Goal: Information Seeking & Learning: Learn about a topic

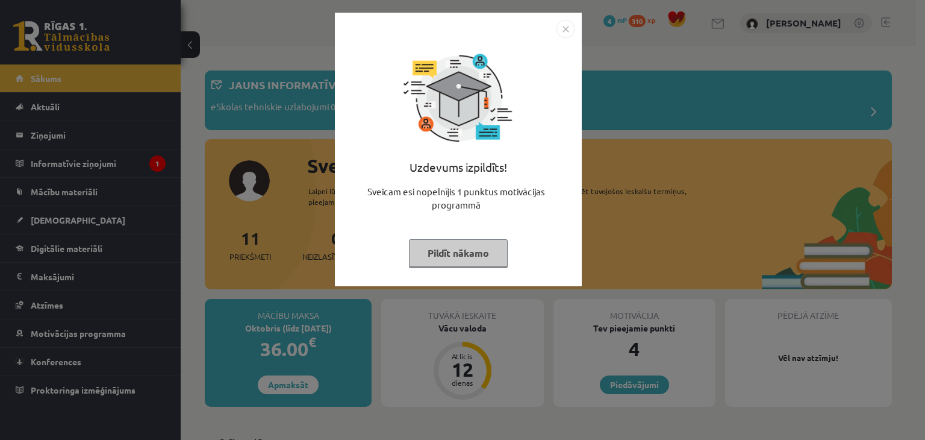
click at [563, 23] on img "Close" at bounding box center [566, 29] width 18 height 18
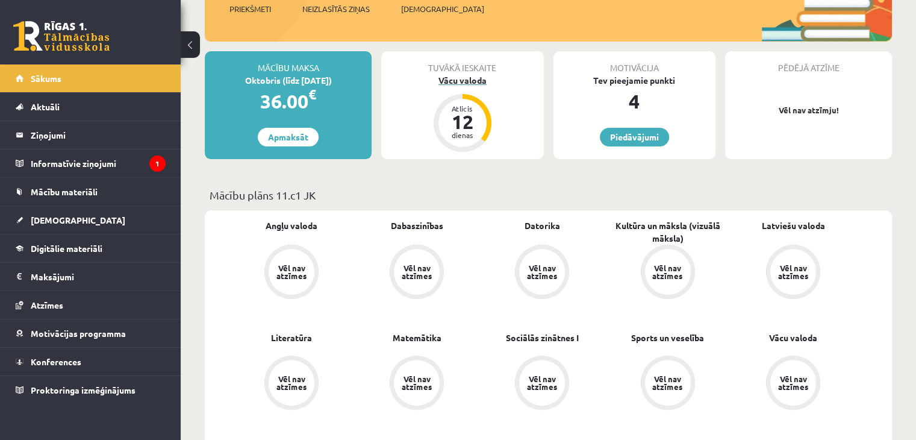
scroll to position [250, 0]
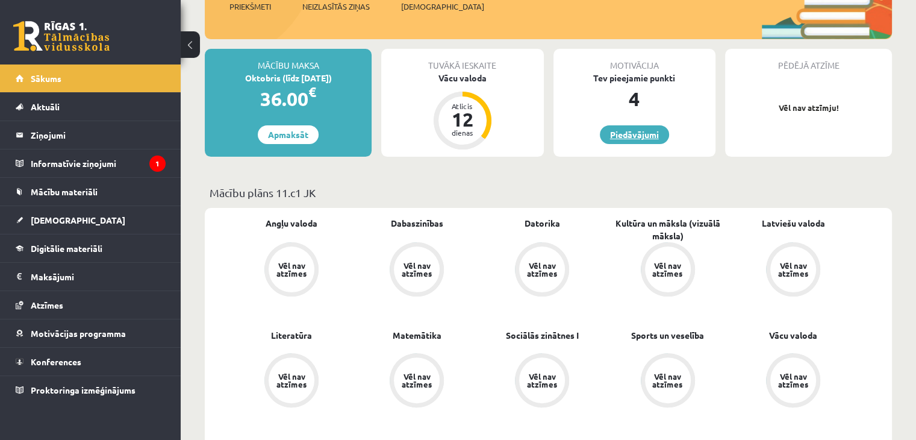
click at [639, 126] on link "Piedāvājumi" at bounding box center [634, 134] width 69 height 19
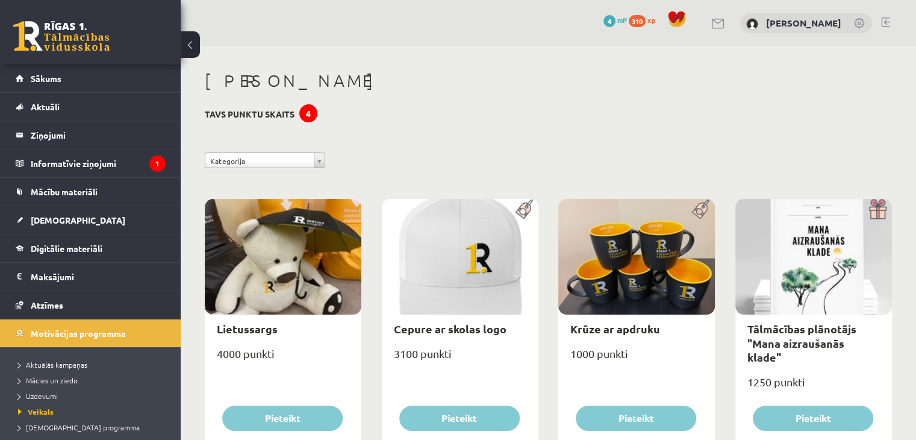
click at [619, 19] on span "mP" at bounding box center [622, 20] width 10 height 10
click at [77, 245] on span "Digitālie materiāli" at bounding box center [67, 248] width 72 height 11
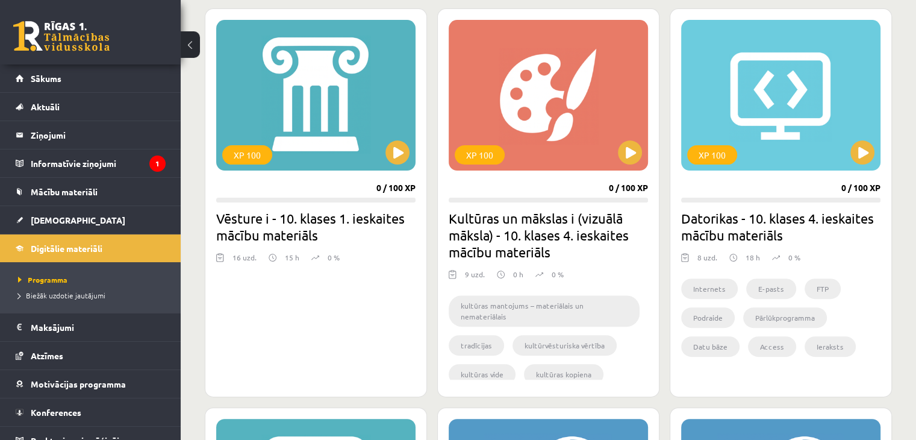
scroll to position [335, 0]
click at [395, 157] on button at bounding box center [398, 152] width 24 height 24
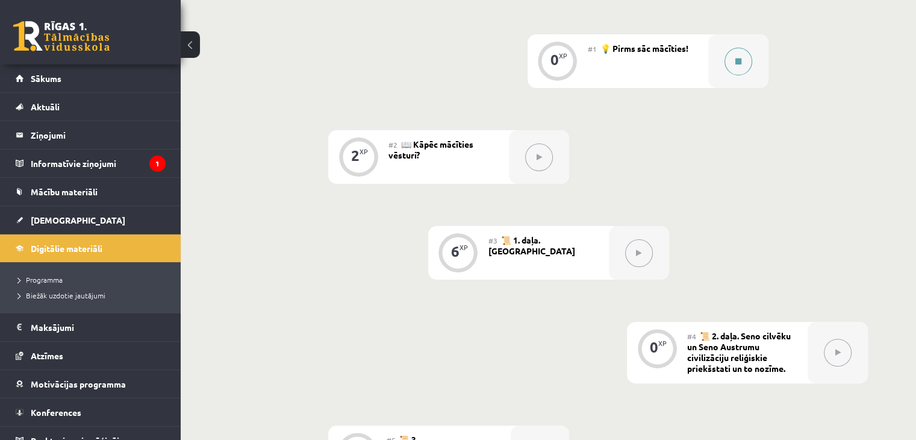
scroll to position [291, 0]
click at [562, 264] on div "#3 📜 1. daļa. Antropoģenēze" at bounding box center [549, 252] width 120 height 54
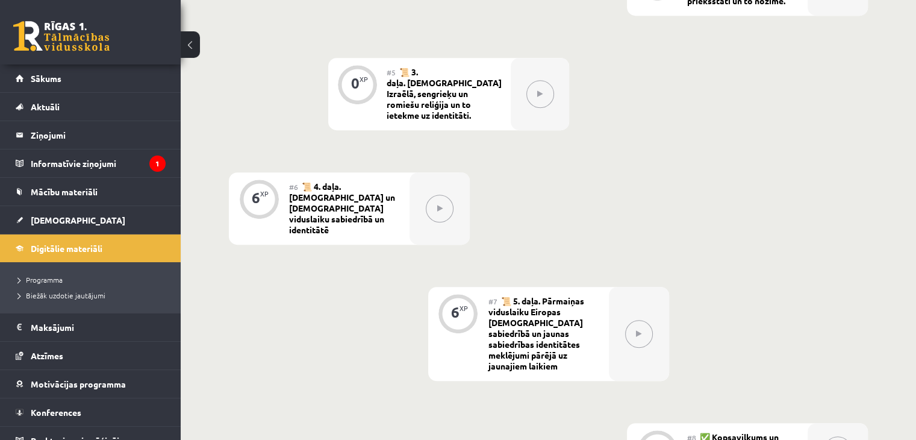
scroll to position [662, 0]
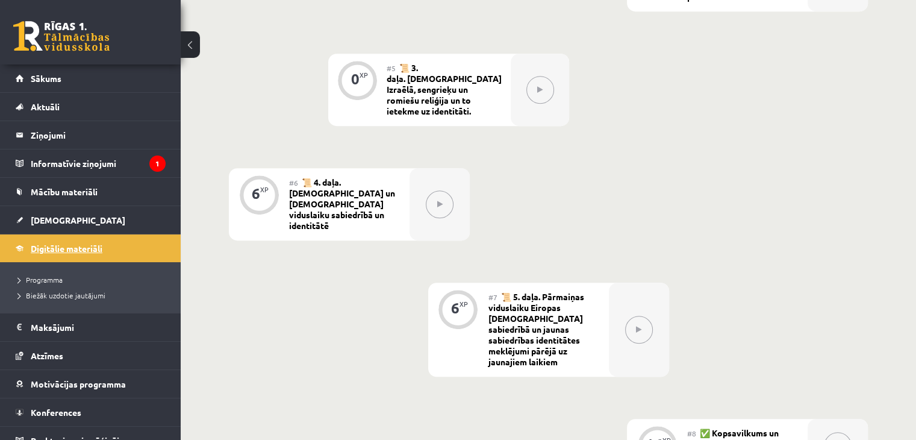
click at [75, 245] on span "Digitālie materiāli" at bounding box center [67, 248] width 72 height 11
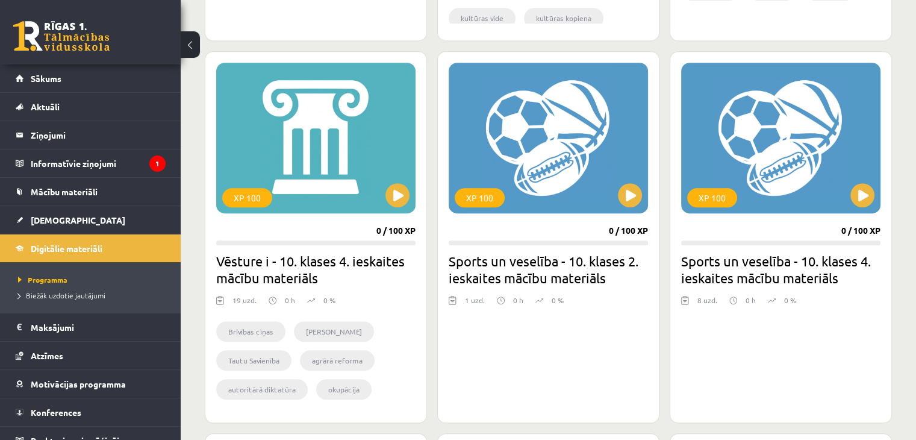
scroll to position [754, 0]
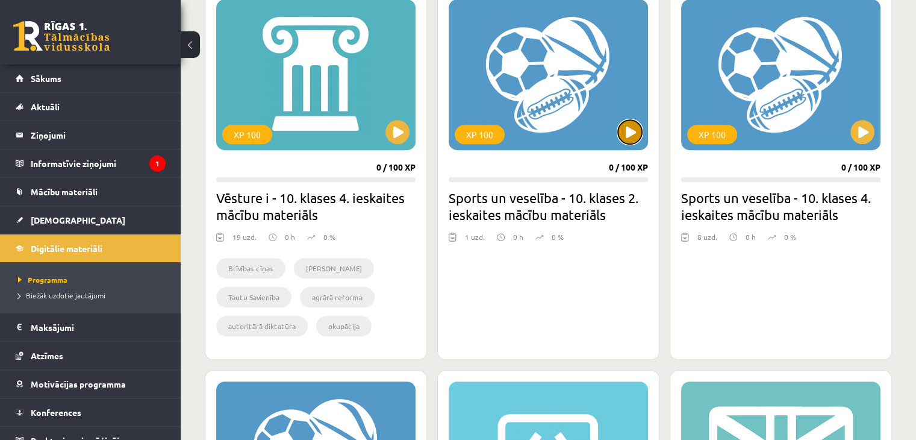
click at [626, 131] on button at bounding box center [630, 132] width 24 height 24
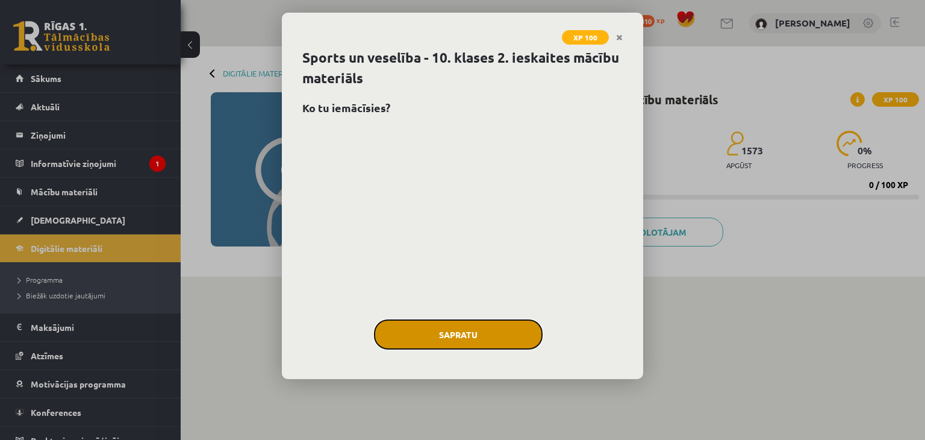
click at [479, 331] on button "Sapratu" at bounding box center [458, 334] width 169 height 30
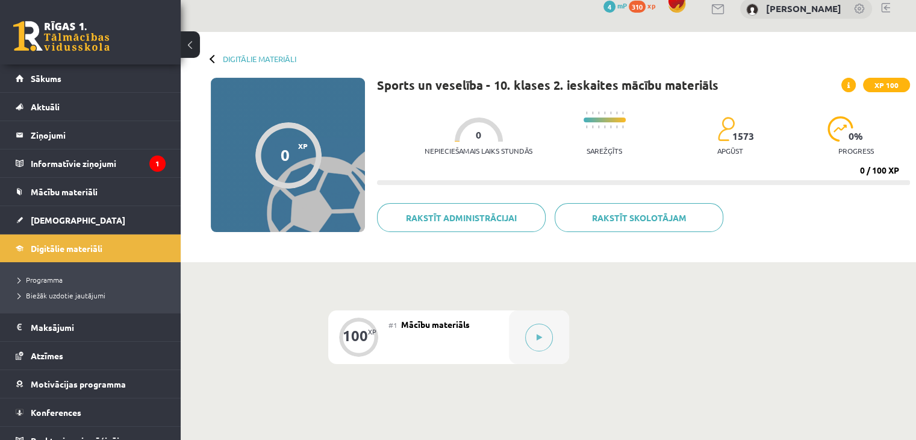
scroll to position [16, 0]
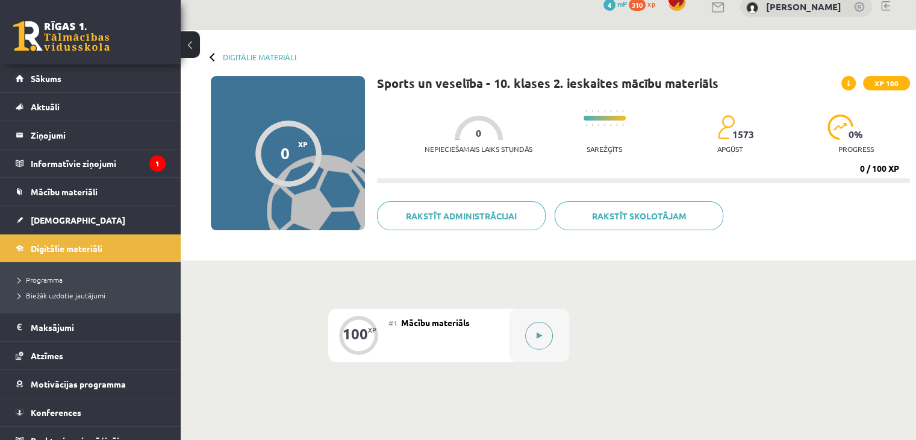
click at [535, 345] on button at bounding box center [539, 336] width 28 height 28
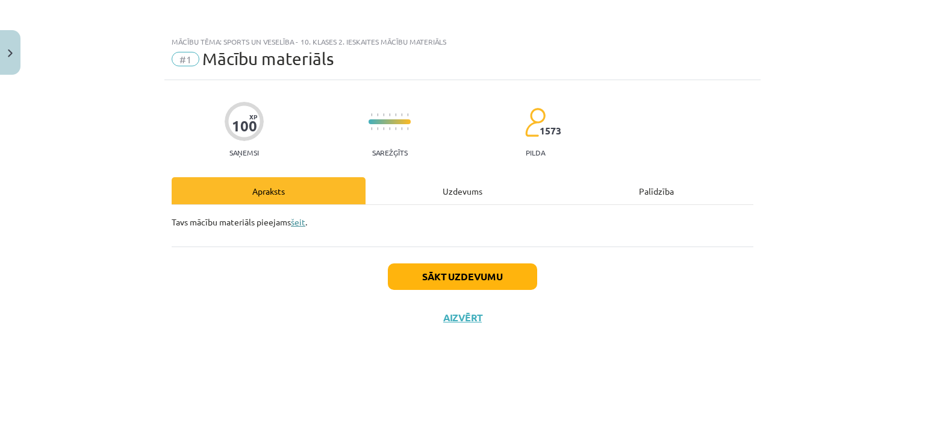
click at [302, 222] on link "šeit" at bounding box center [298, 221] width 14 height 11
click at [446, 181] on div "Uzdevums" at bounding box center [463, 190] width 194 height 27
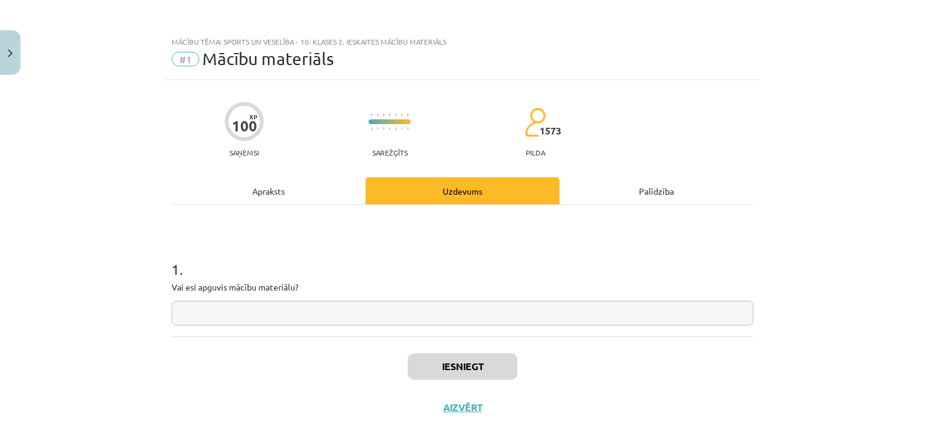
click at [289, 192] on div "Apraksts" at bounding box center [269, 190] width 194 height 27
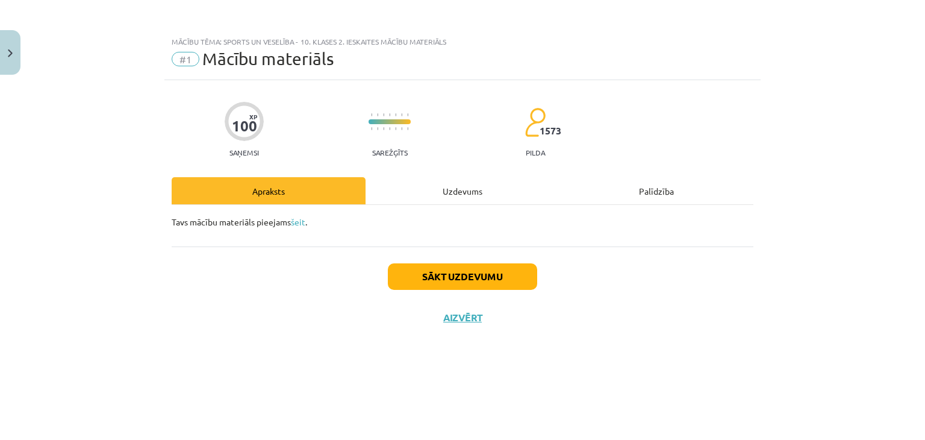
click at [443, 189] on div "Uzdevums" at bounding box center [463, 190] width 194 height 27
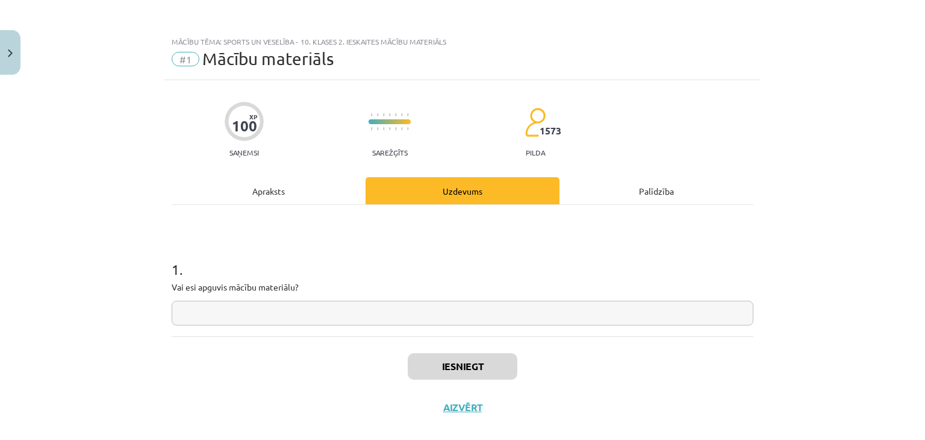
click at [300, 308] on input "text" at bounding box center [463, 313] width 582 height 25
type input "**********"
click at [454, 360] on button "Iesniegt" at bounding box center [463, 366] width 110 height 27
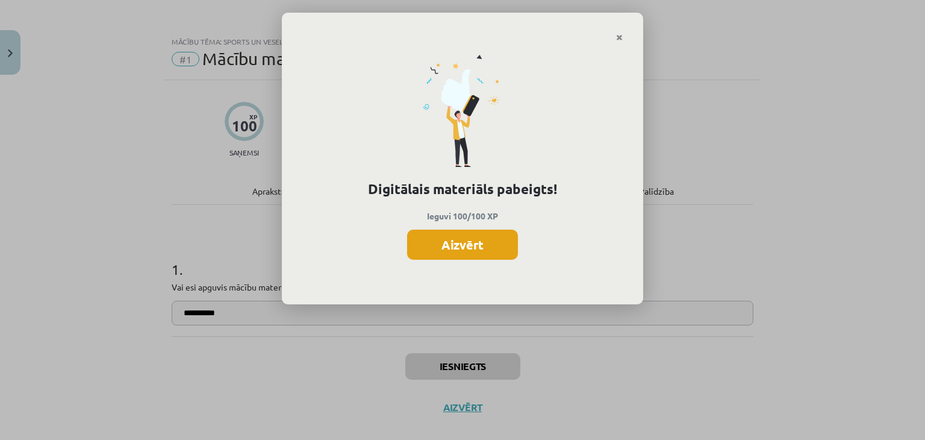
click at [489, 244] on button "Aizvērt" at bounding box center [462, 245] width 111 height 30
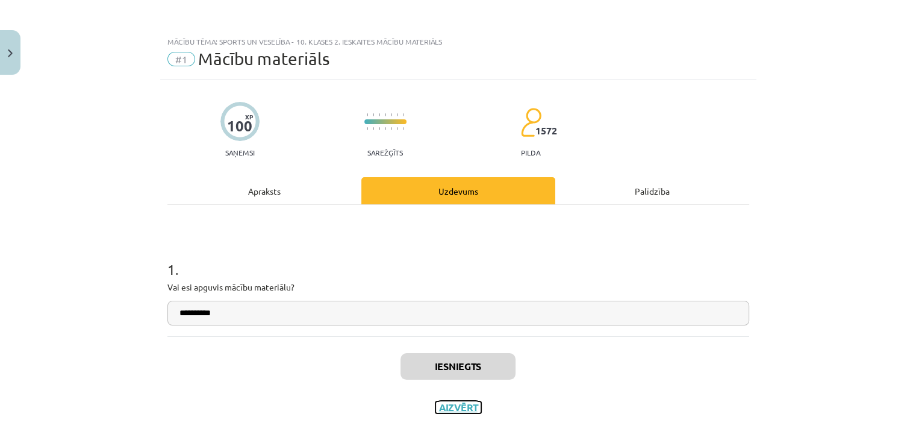
click at [465, 408] on button "Aizvērt" at bounding box center [459, 407] width 46 height 12
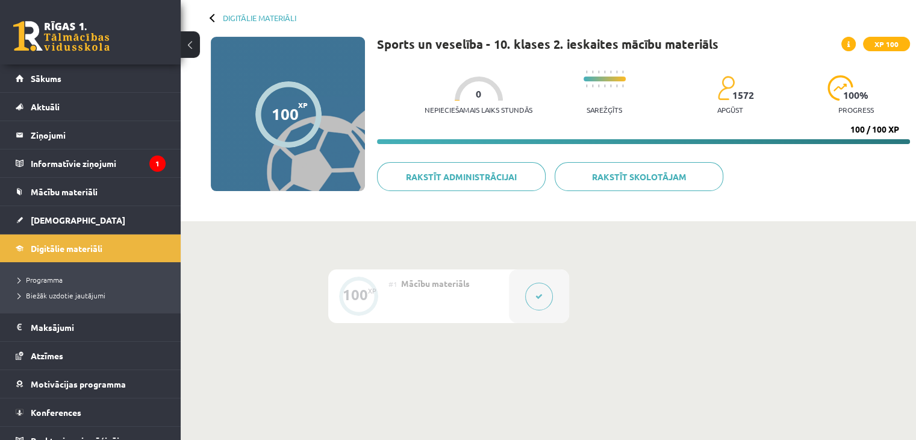
scroll to position [55, 0]
click at [91, 246] on span "Digitālie materiāli" at bounding box center [67, 248] width 72 height 11
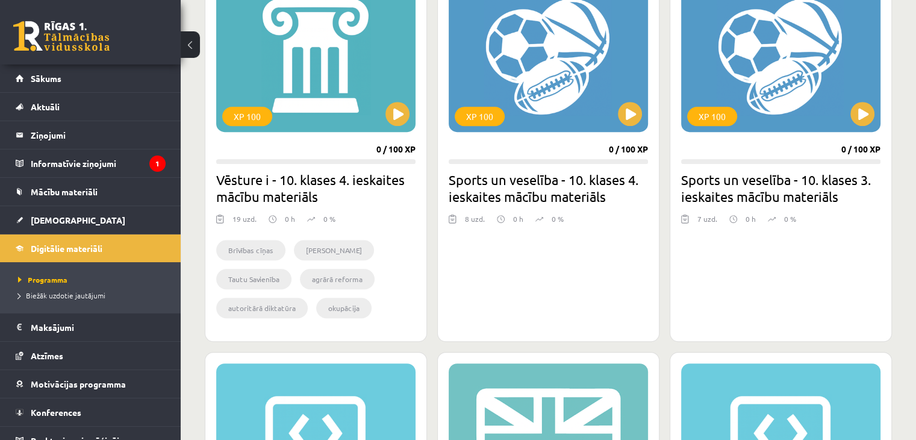
scroll to position [778, 0]
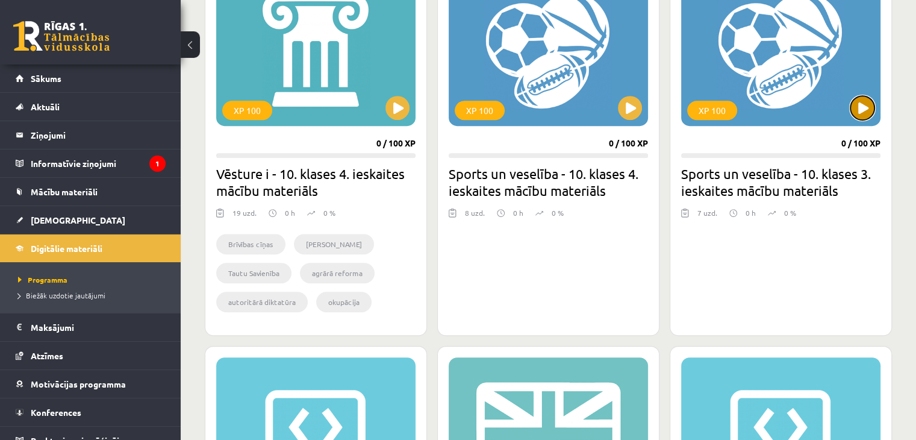
click at [858, 104] on button at bounding box center [863, 108] width 24 height 24
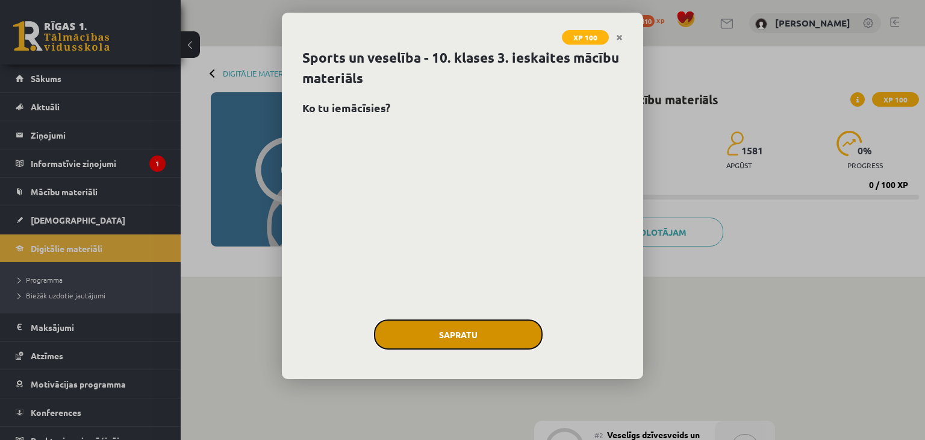
click at [486, 326] on button "Sapratu" at bounding box center [458, 334] width 169 height 30
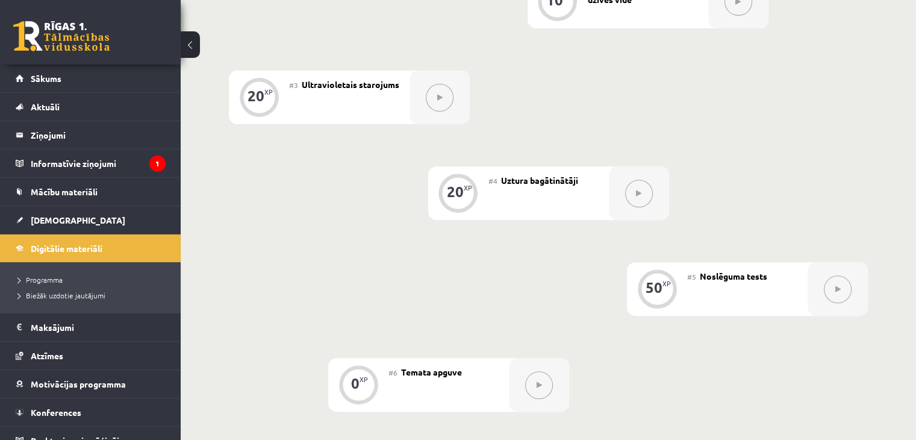
scroll to position [443, 0]
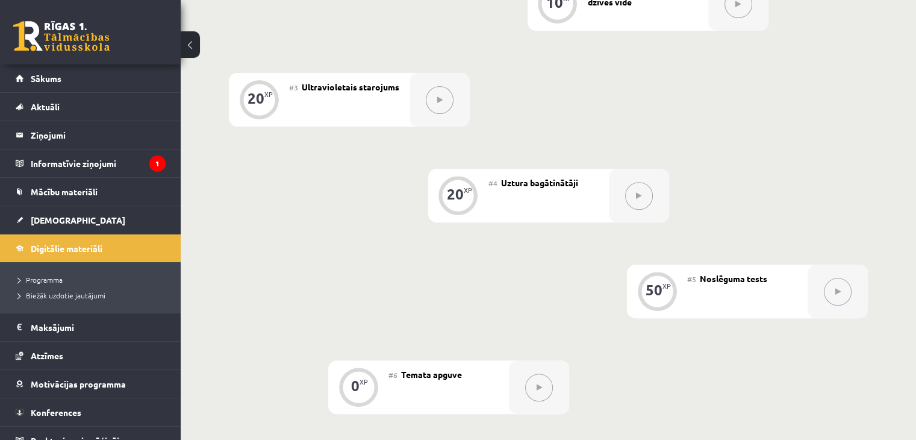
drag, startPoint x: 551, startPoint y: 360, endPoint x: 361, endPoint y: 401, distance: 194.1
click at [361, 401] on div "0 XP #6 Temata apguve" at bounding box center [448, 387] width 241 height 54
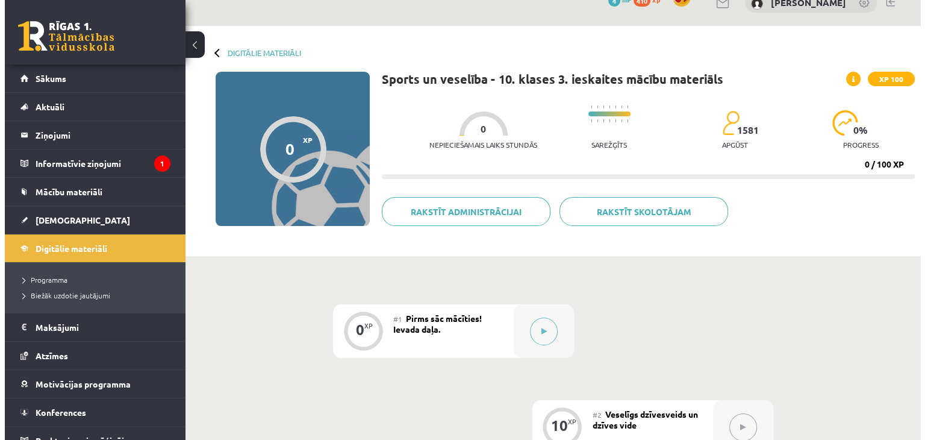
scroll to position [72, 0]
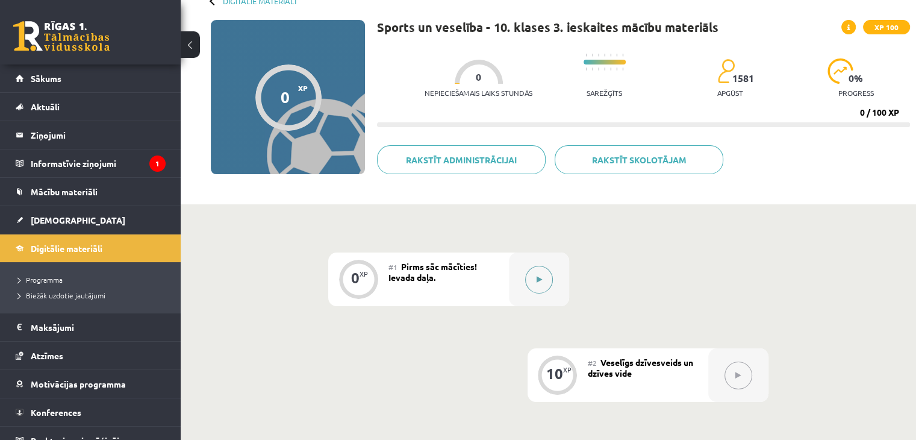
click at [547, 280] on button at bounding box center [539, 280] width 28 height 28
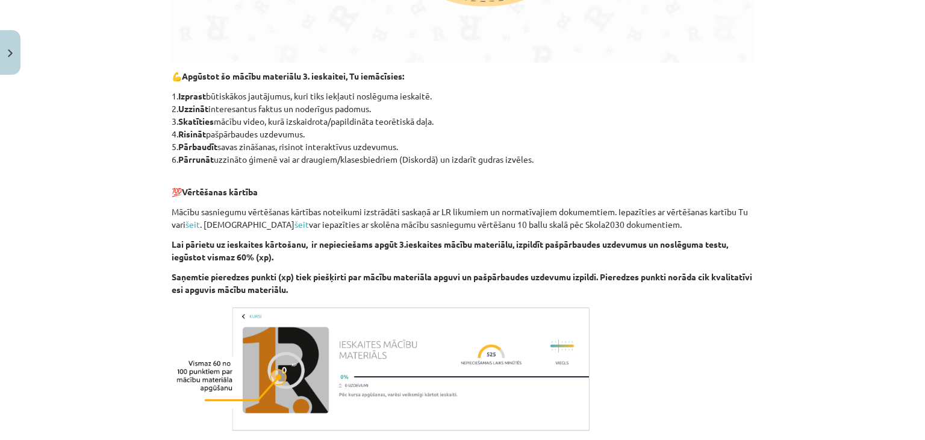
scroll to position [742, 0]
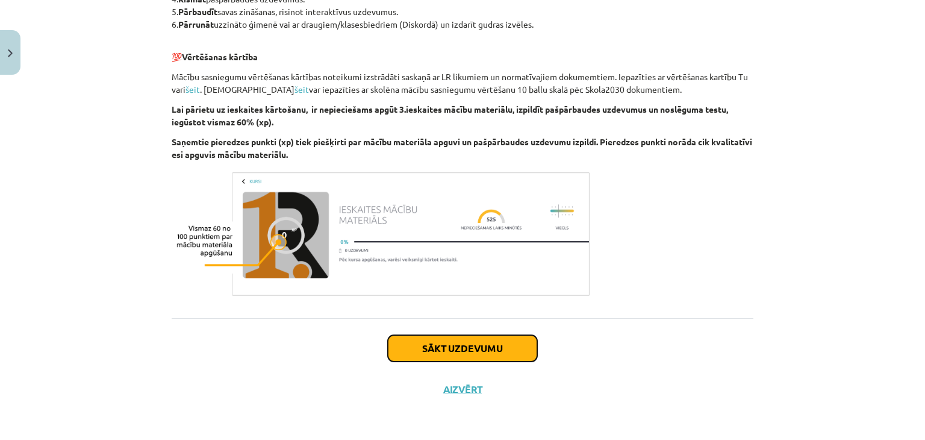
click at [470, 353] on button "Sākt uzdevumu" at bounding box center [462, 348] width 149 height 27
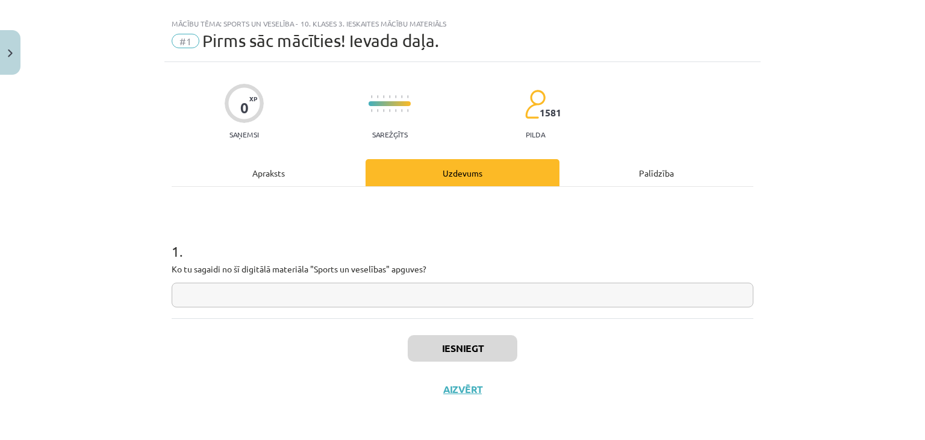
scroll to position [17, 0]
click at [270, 170] on div "Apraksts" at bounding box center [269, 173] width 194 height 27
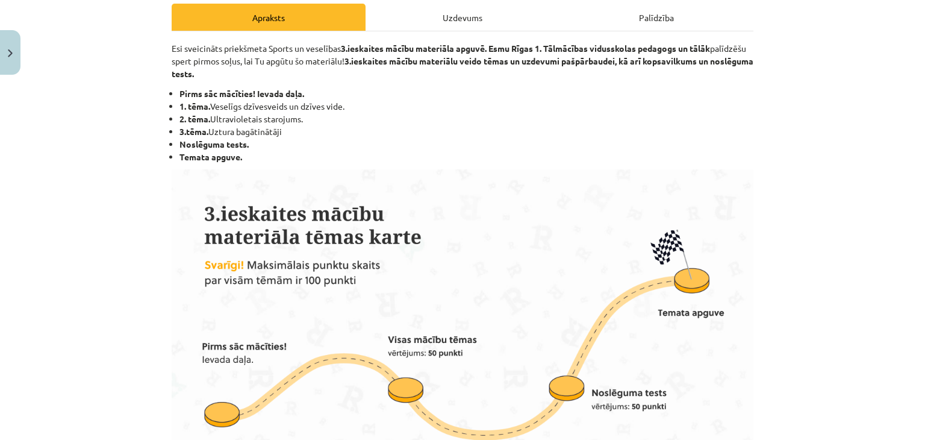
scroll to position [164, 0]
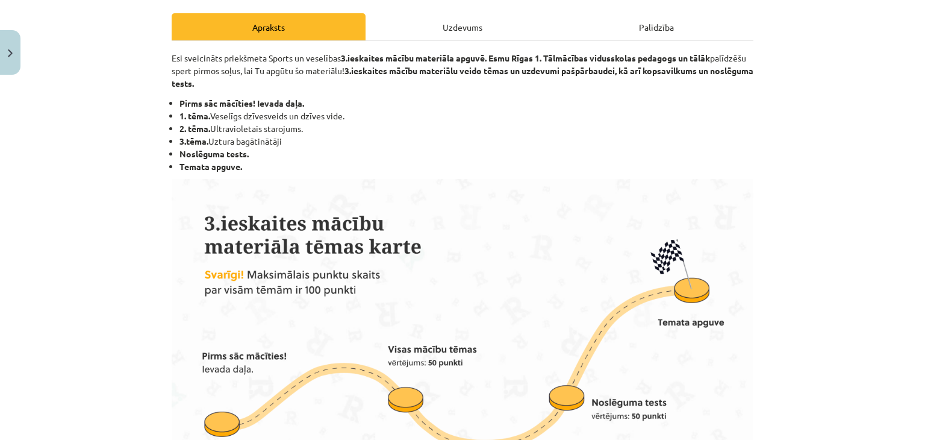
click at [437, 32] on div "Uzdevums" at bounding box center [463, 26] width 194 height 27
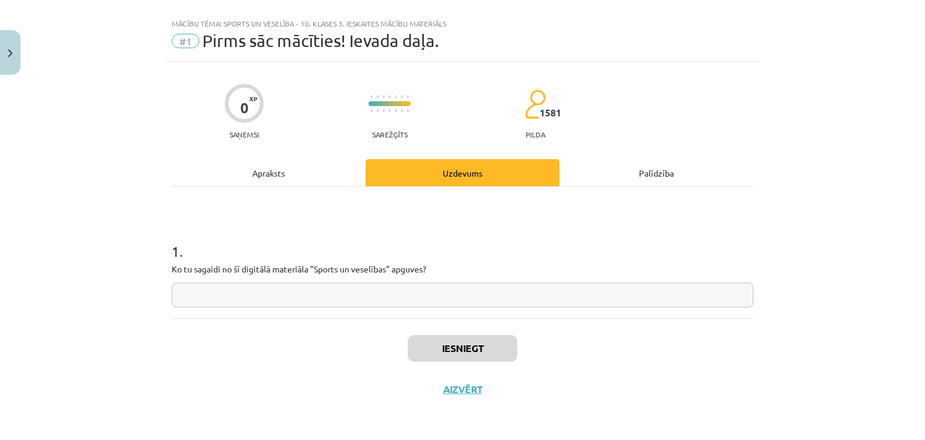
scroll to position [17, 0]
click at [280, 298] on input "text" at bounding box center [463, 295] width 582 height 25
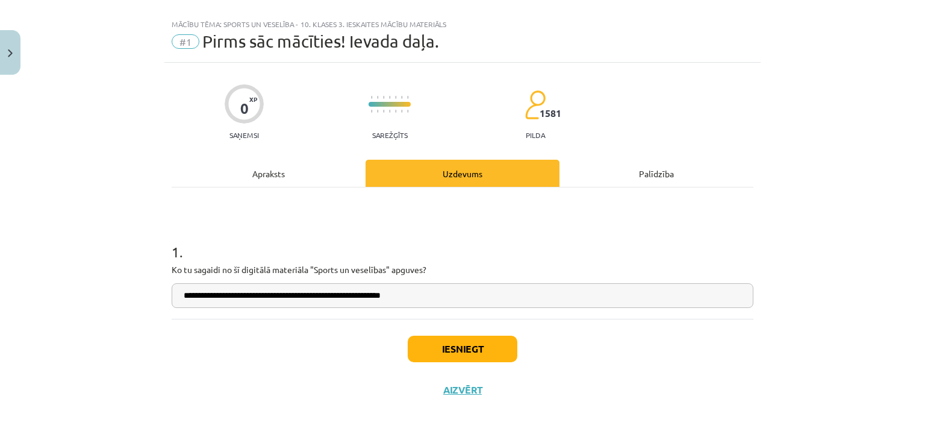
type input "**********"
click at [431, 351] on button "Iesniegt" at bounding box center [463, 349] width 110 height 27
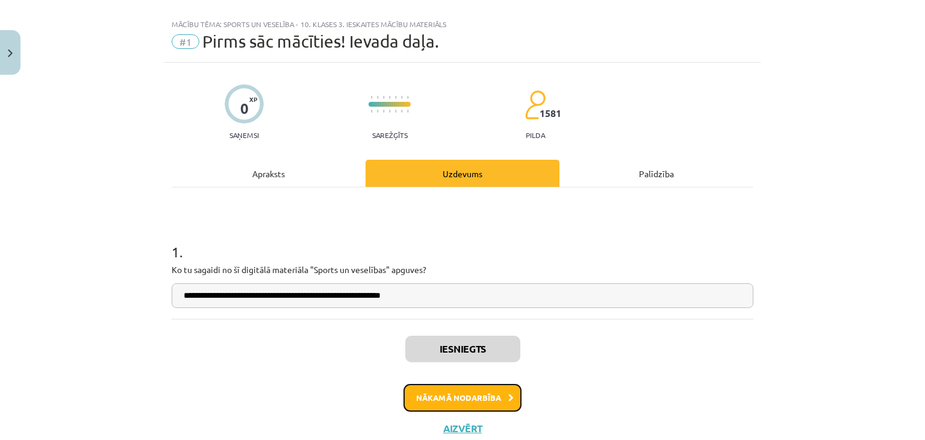
click at [434, 401] on button "Nākamā nodarbība" at bounding box center [463, 398] width 118 height 28
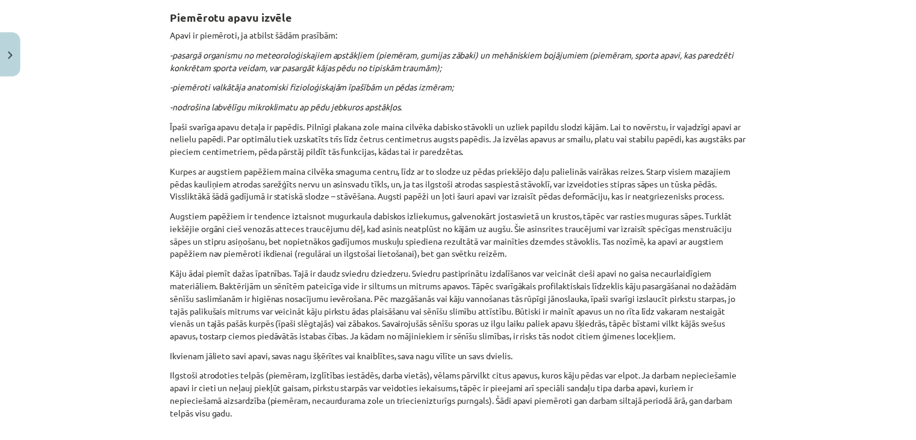
scroll to position [2737, 0]
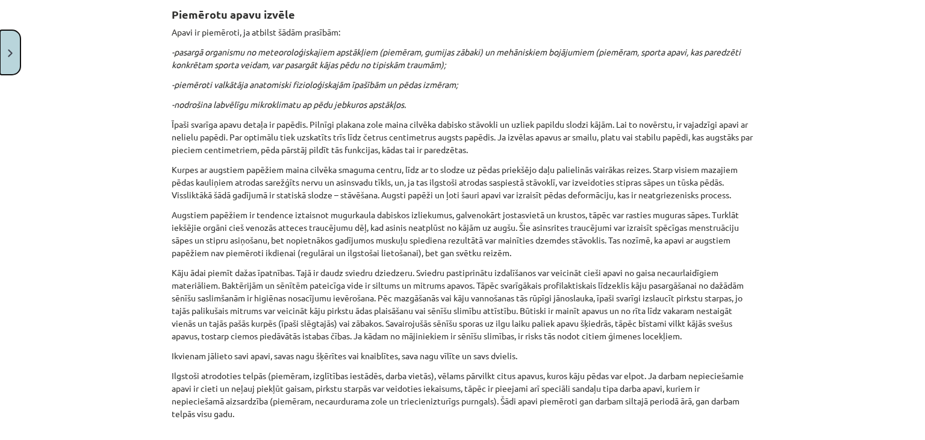
click at [3, 57] on button "Close" at bounding box center [10, 52] width 20 height 45
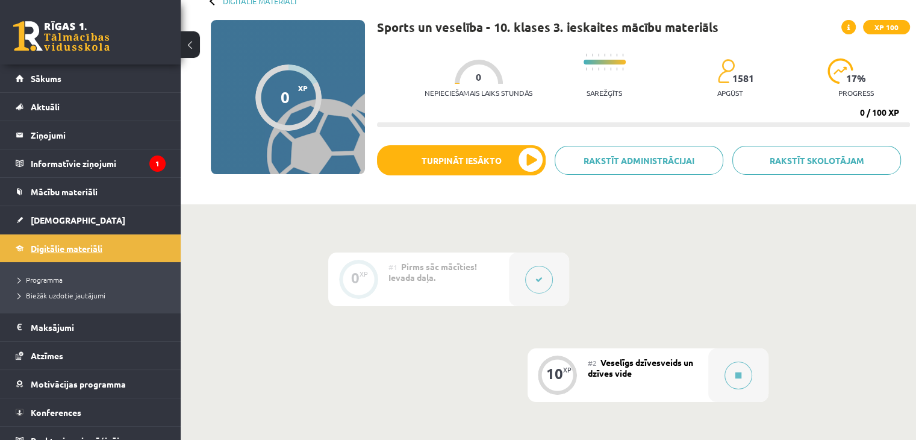
click at [60, 242] on link "Digitālie materiāli" at bounding box center [91, 248] width 150 height 28
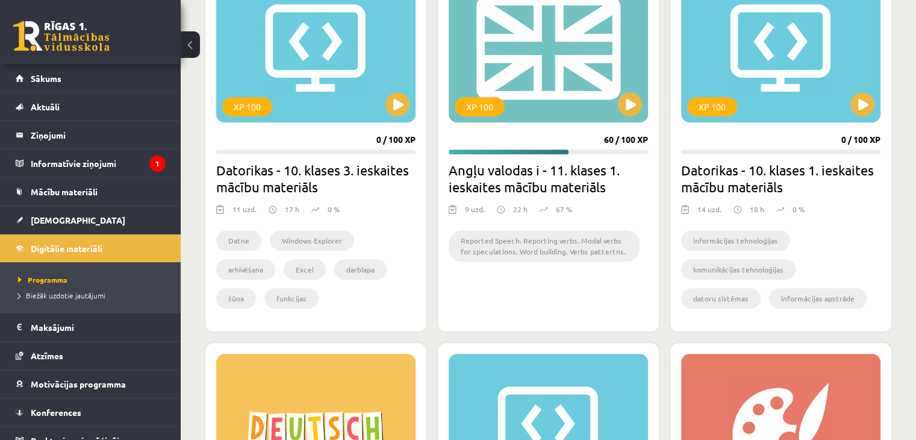
scroll to position [1163, 0]
click at [853, 102] on button at bounding box center [863, 105] width 24 height 24
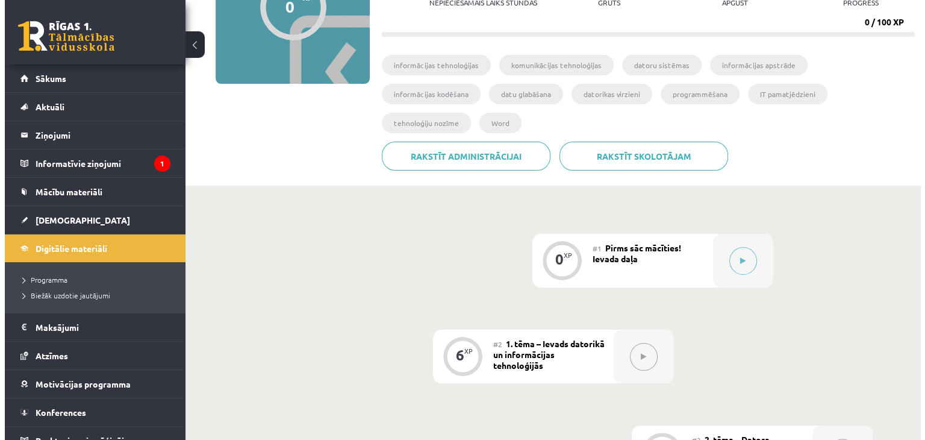
scroll to position [162, 0]
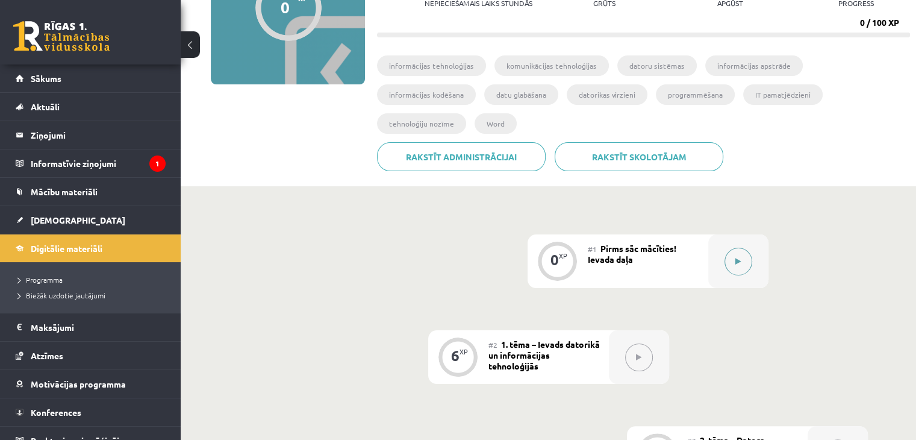
click at [720, 234] on div at bounding box center [738, 261] width 60 height 54
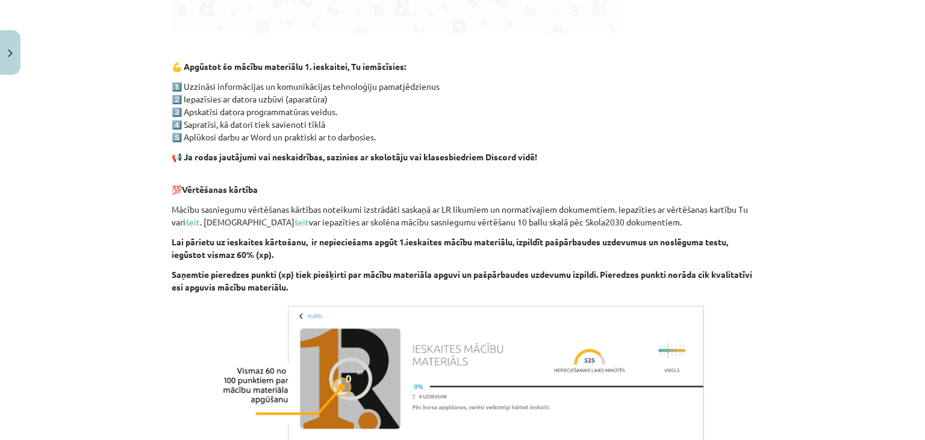
scroll to position [838, 0]
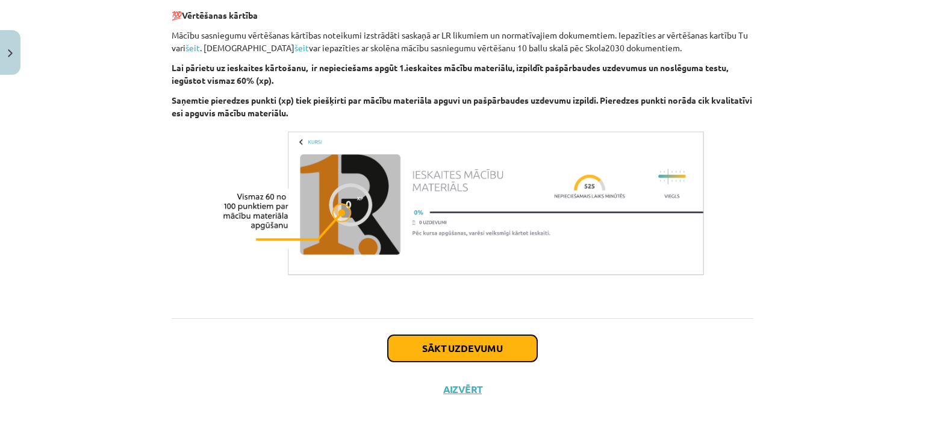
click at [419, 355] on button "Sākt uzdevumu" at bounding box center [462, 348] width 149 height 27
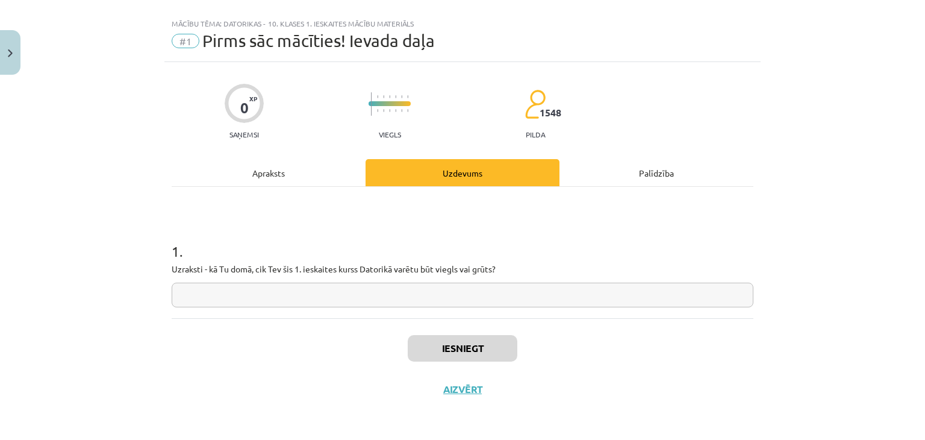
scroll to position [17, 0]
click at [342, 290] on input "text" at bounding box center [463, 295] width 582 height 25
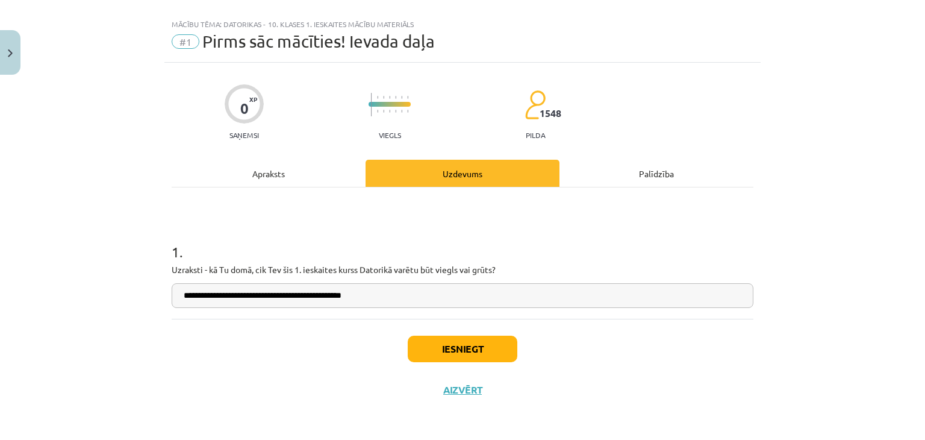
type input "**********"
click at [473, 346] on button "Iesniegt" at bounding box center [463, 349] width 110 height 27
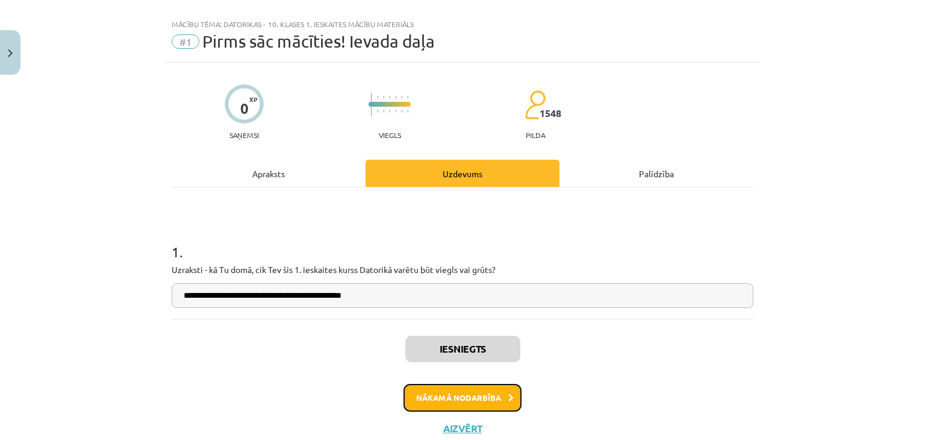
click at [486, 398] on button "Nākamā nodarbība" at bounding box center [463, 398] width 118 height 28
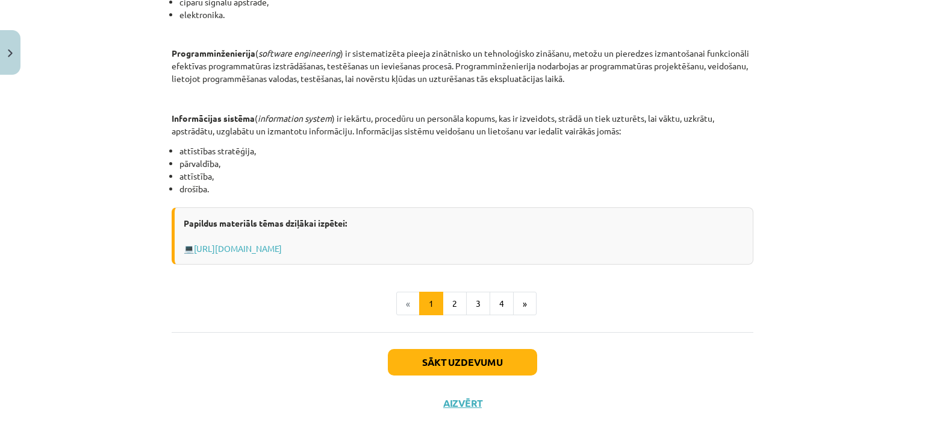
scroll to position [578, 0]
click at [443, 358] on button "Sākt uzdevumu" at bounding box center [462, 361] width 149 height 27
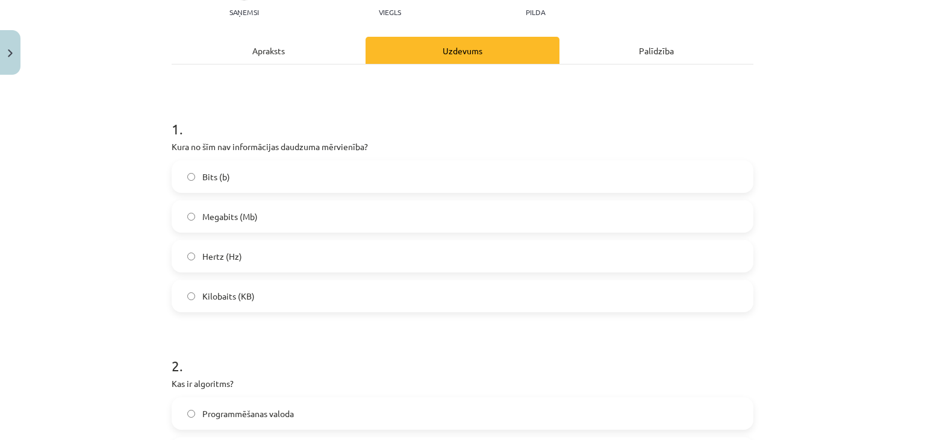
scroll to position [141, 0]
click at [220, 258] on span "Hertz (Hz)" at bounding box center [222, 255] width 40 height 13
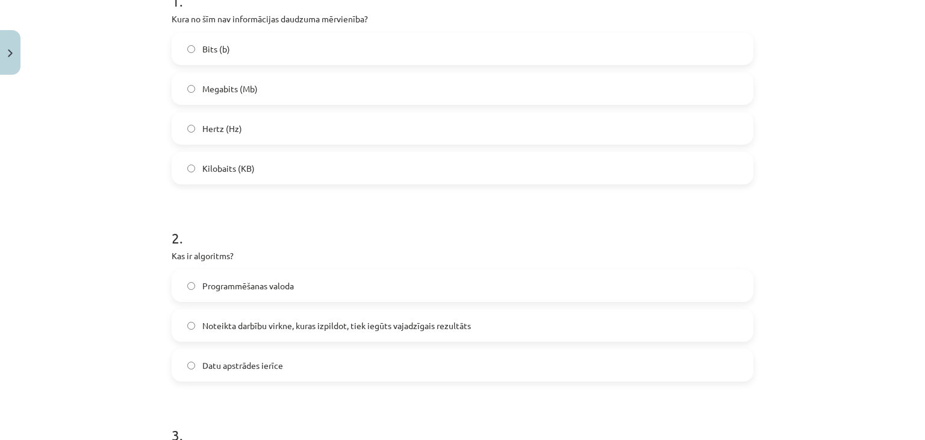
scroll to position [269, 0]
drag, startPoint x: 165, startPoint y: 15, endPoint x: 258, endPoint y: 127, distance: 145.8
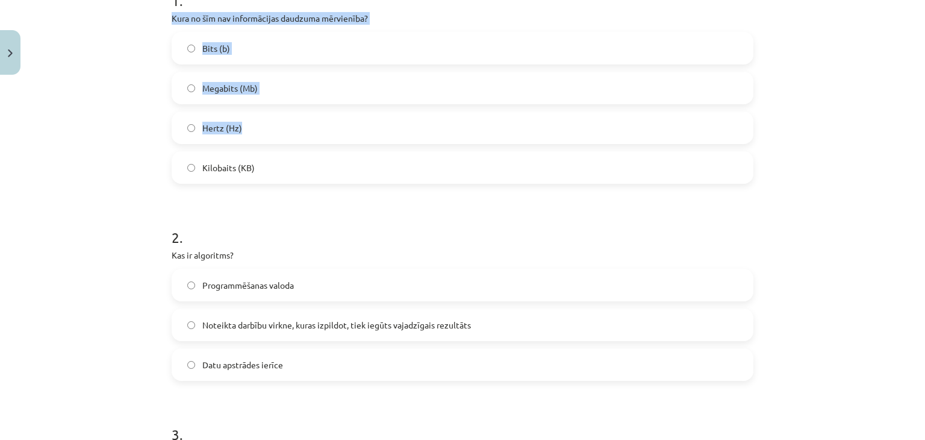
click at [39, 61] on div "Mācību tēma: Datorikas - 10. klases 1. ieskaites mācību materiāls #2 1. tēma – …" at bounding box center [462, 220] width 925 height 440
drag, startPoint x: 160, startPoint y: 14, endPoint x: 292, endPoint y: 172, distance: 205.7
copy div "Kura no šīm nav informācijas daudzuma mērvienība? Bits (b) Megabits (Mb) Hertz …"
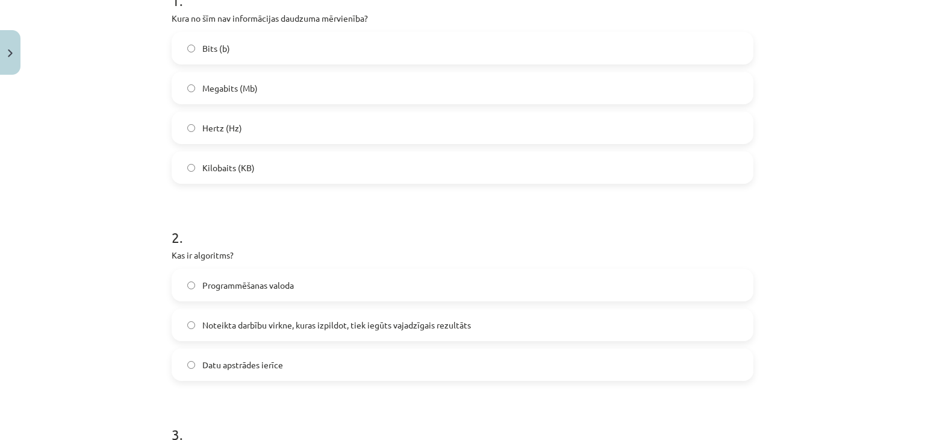
click at [229, 213] on h1 "2 ." at bounding box center [463, 226] width 582 height 37
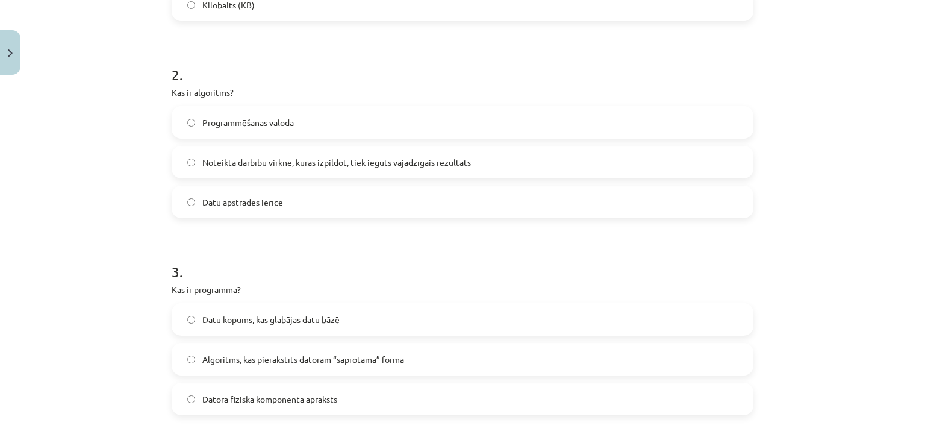
scroll to position [432, 0]
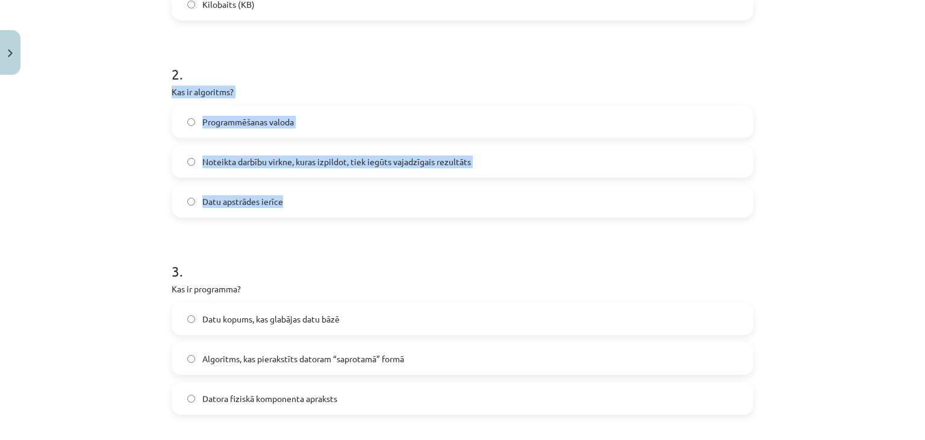
drag, startPoint x: 164, startPoint y: 92, endPoint x: 288, endPoint y: 202, distance: 165.1
click at [288, 202] on div "6 XP Saņemsi Viegls 1548 pilda Apraksts Uzdevums Palīdzība 1 . Kura no šīm nav …" at bounding box center [462, 401] width 596 height 1507
copy div "Kas ir algoritms? Programmēšanas valoda Noteikta darbību virkne, kuras izpildot…"
click at [164, 160] on div "6 XP Saņemsi Viegls 1548 pilda Apraksts Uzdevums Palīdzība 1 . Kura no šīm nav …" at bounding box center [462, 401] width 596 height 1507
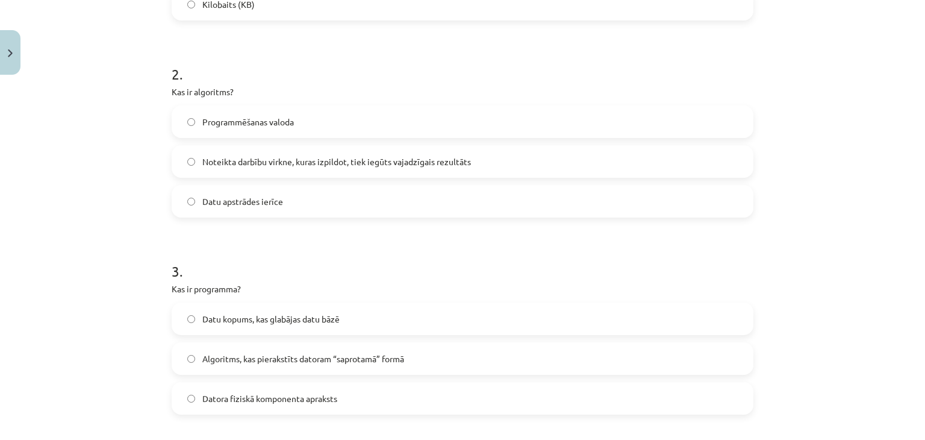
scroll to position [595, 0]
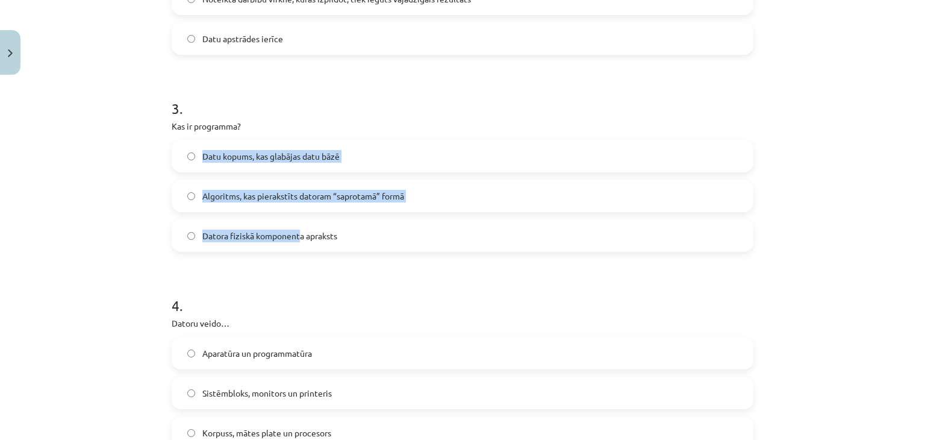
drag, startPoint x: 158, startPoint y: 136, endPoint x: 296, endPoint y: 219, distance: 160.5
click at [296, 219] on div "Mācību tēma: Datorikas - 10. klases 1. ieskaites mācību materiāls #2 1. tēma – …" at bounding box center [462, 220] width 925 height 440
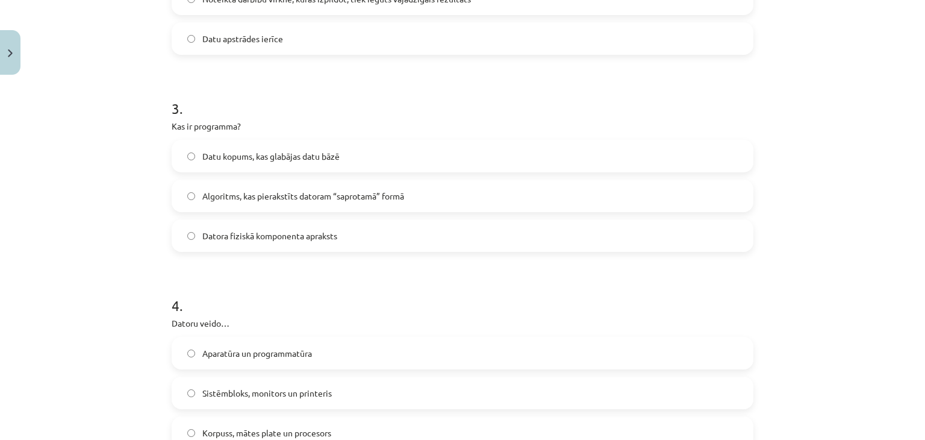
click at [328, 263] on form "1 . Kura no šīm nav informācijas daudzuma mērvienība? Bits (b) Megabits (Mb) He…" at bounding box center [463, 263] width 582 height 1237
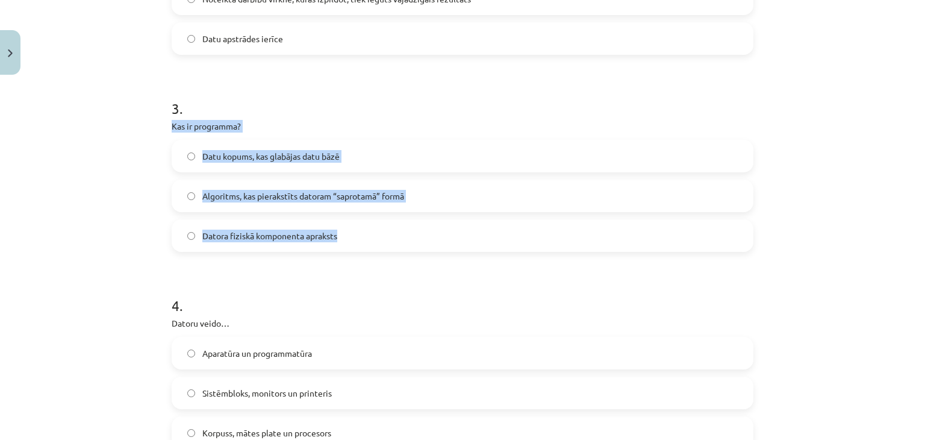
drag, startPoint x: 157, startPoint y: 128, endPoint x: 359, endPoint y: 230, distance: 225.7
click at [359, 230] on div "Mācību tēma: Datorikas - 10. klases 1. ieskaites mācību materiāls #2 1. tēma – …" at bounding box center [462, 220] width 925 height 440
copy div "Kas ir programma? Datu kopums, kas glabājas datu bāzē Algoritms, kas pierakstīt…"
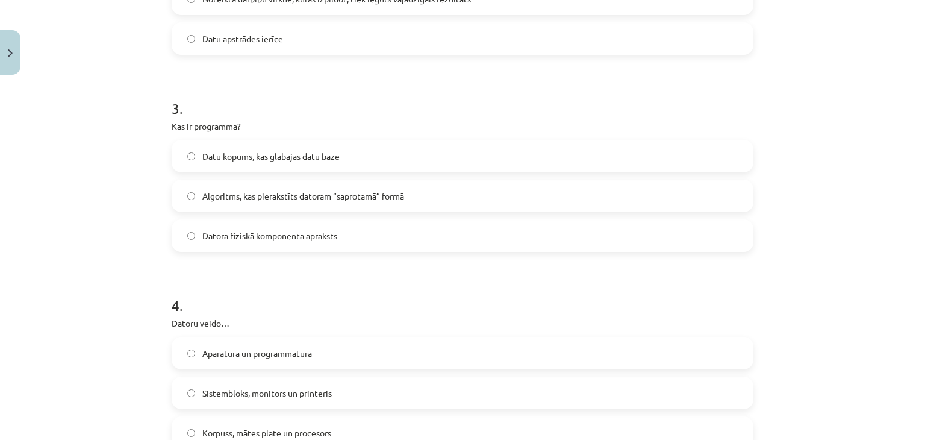
click at [217, 278] on h1 "4 ." at bounding box center [463, 294] width 582 height 37
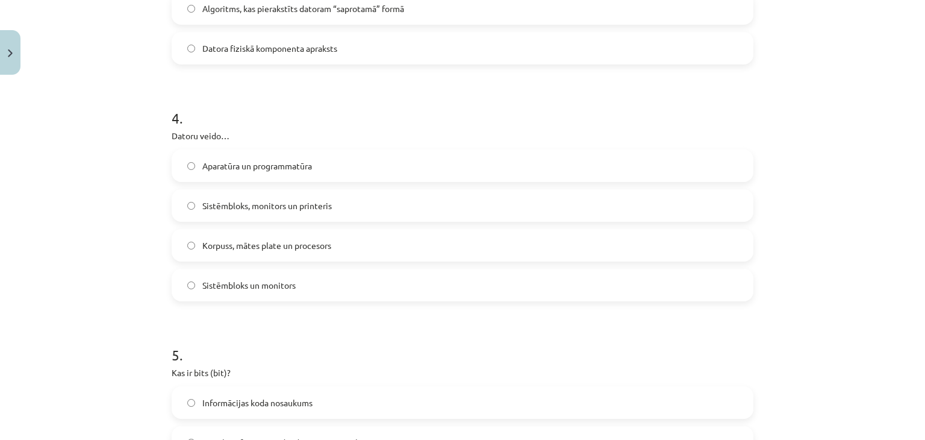
scroll to position [782, 0]
drag, startPoint x: 162, startPoint y: 137, endPoint x: 325, endPoint y: 292, distance: 225.0
click at [325, 292] on div "6 XP Saņemsi Viegls 1548 pilda Apraksts Uzdevums Palīdzība 1 . Kura no šīm nav …" at bounding box center [462, 51] width 596 height 1507
copy div "Datoru veido… Aparatūra un programmatūra Sistēmbloks, monitors un printeris Kor…"
click at [104, 226] on div "Mācību tēma: Datorikas - 10. klases 1. ieskaites mācību materiāls #2 1. tēma – …" at bounding box center [462, 220] width 925 height 440
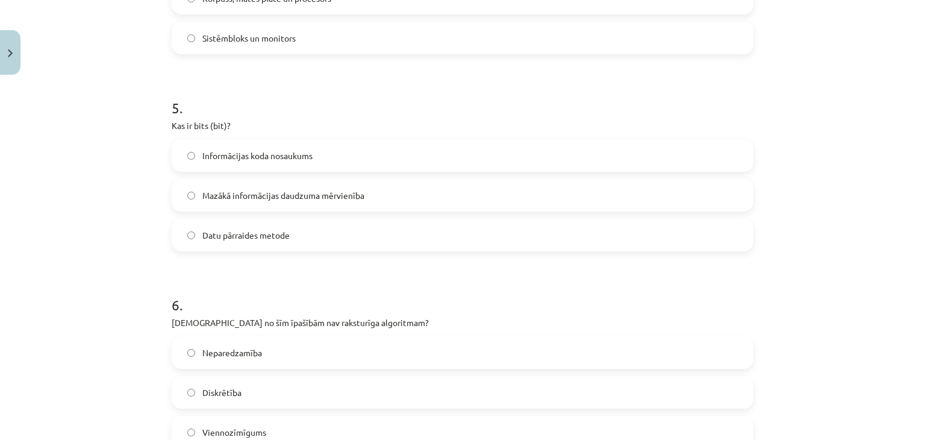
scroll to position [1075, 0]
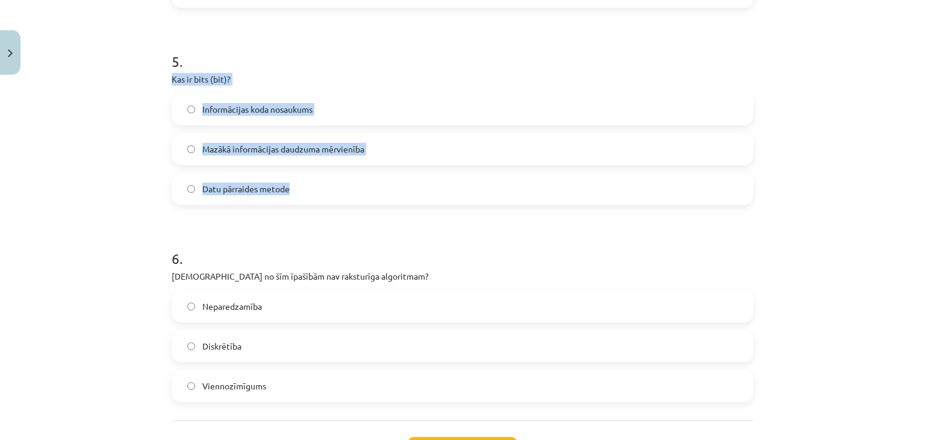
drag, startPoint x: 149, startPoint y: 72, endPoint x: 308, endPoint y: 189, distance: 197.3
click at [308, 189] on div "Mācību tēma: Datorikas - 10. klases 1. ieskaites mācību materiāls #2 1. tēma – …" at bounding box center [462, 220] width 925 height 440
copy div "Kas ir bits (bit)? Informācijas koda nosaukums Mazākā informācijas daudzuma mēr…"
click at [194, 147] on label "Mazākā informācijas daudzuma mērvienība" at bounding box center [462, 149] width 579 height 30
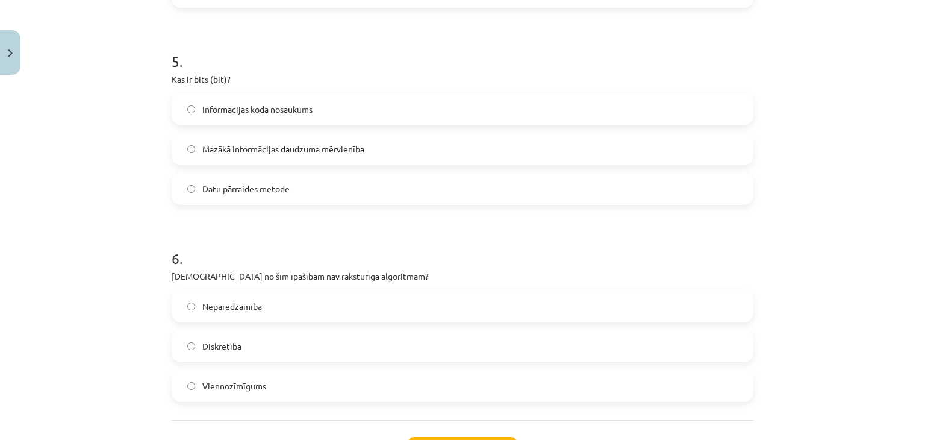
scroll to position [1176, 0]
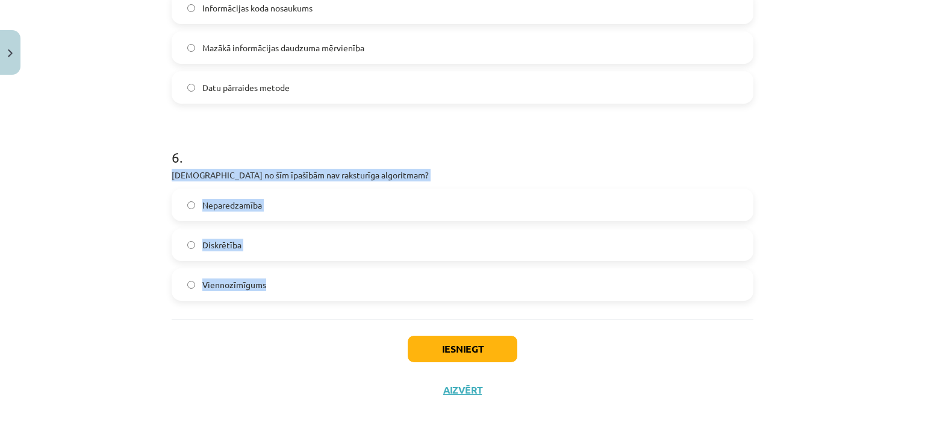
drag, startPoint x: 165, startPoint y: 176, endPoint x: 294, endPoint y: 296, distance: 176.0
copy div "Kura no šīm īpašībām nav raksturīga algoritmam? Neparedzamība Diskrētība Vienno…"
click at [301, 213] on label "Neparedzamība" at bounding box center [462, 205] width 579 height 30
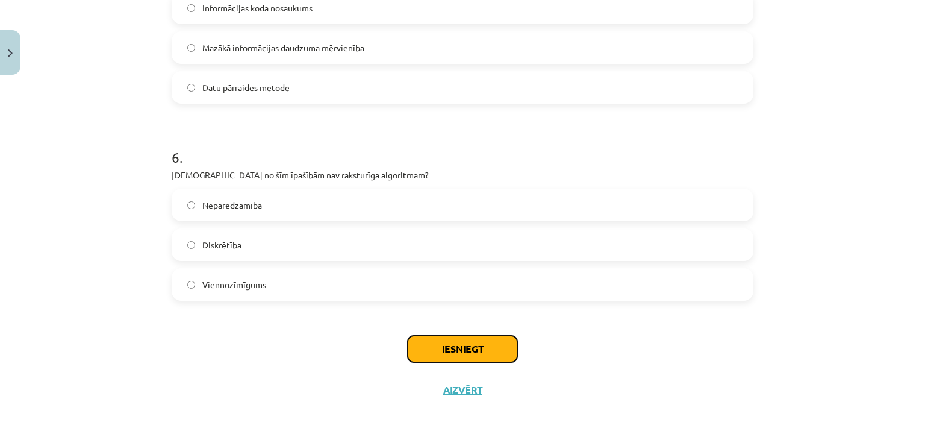
click at [436, 352] on button "Iesniegt" at bounding box center [463, 349] width 110 height 27
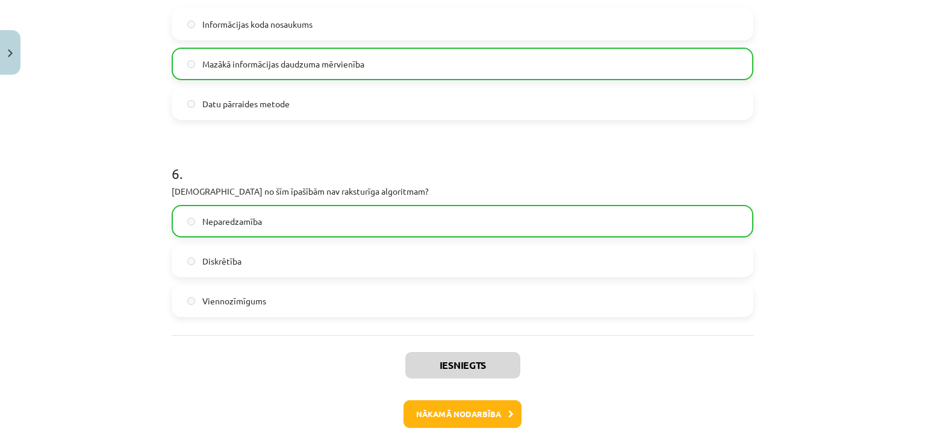
scroll to position [1214, 0]
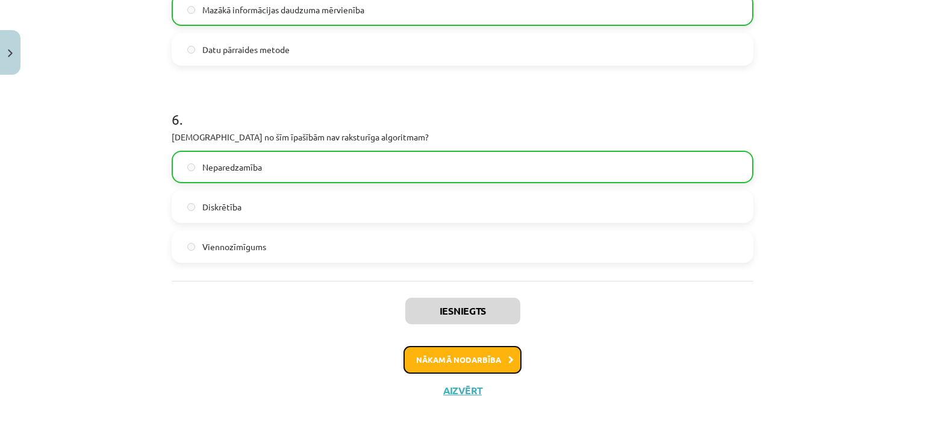
click at [440, 363] on button "Nākamā nodarbība" at bounding box center [463, 360] width 118 height 28
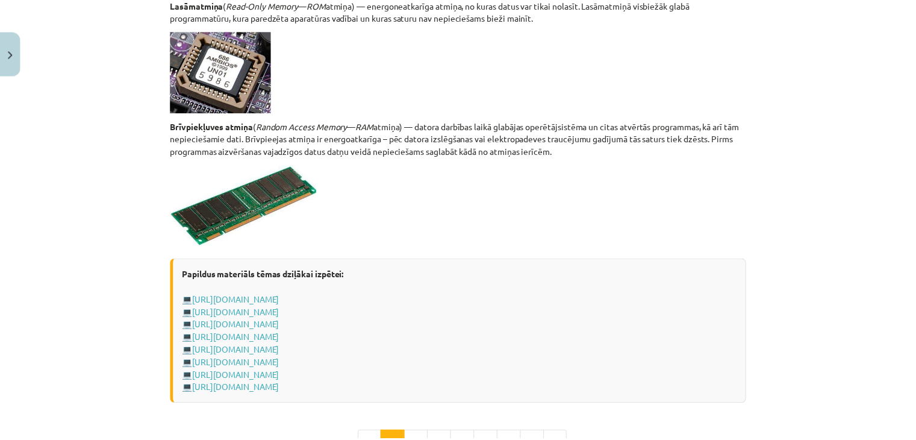
scroll to position [2140, 0]
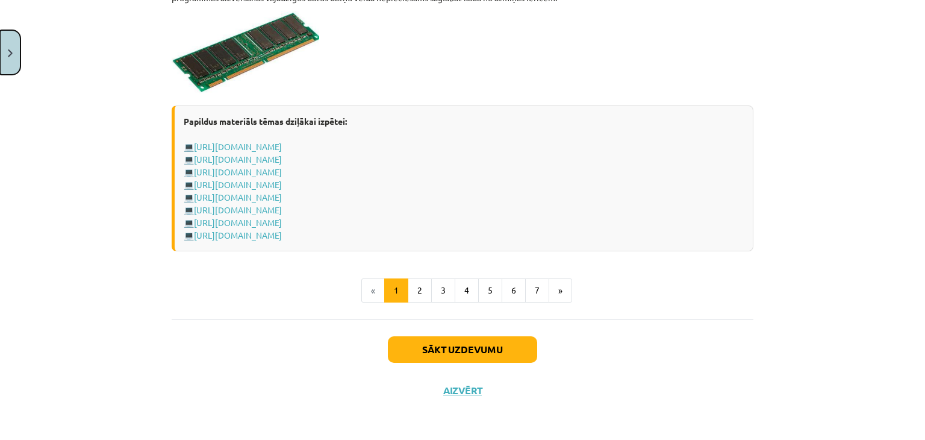
click at [6, 50] on button "Close" at bounding box center [10, 52] width 20 height 45
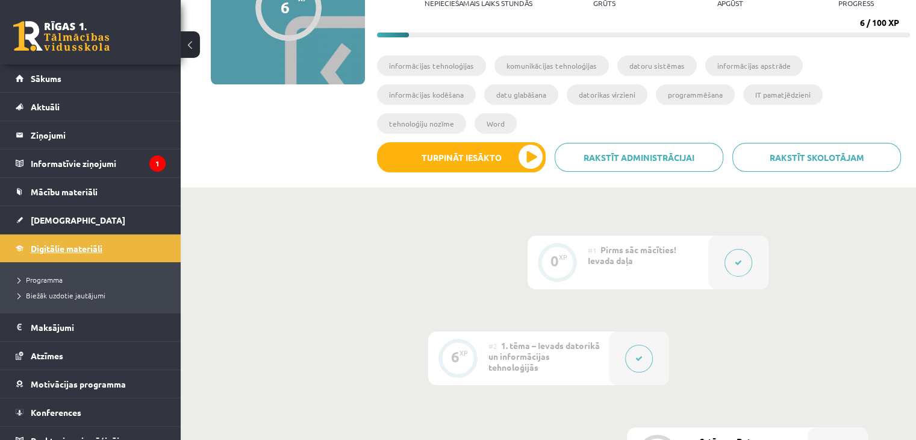
click at [109, 248] on link "Digitālie materiāli" at bounding box center [91, 248] width 150 height 28
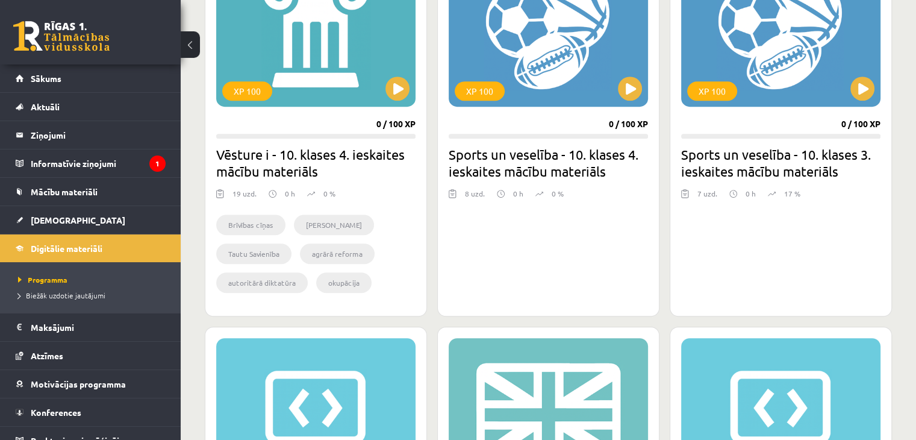
scroll to position [798, 0]
click at [863, 89] on button at bounding box center [863, 89] width 24 height 24
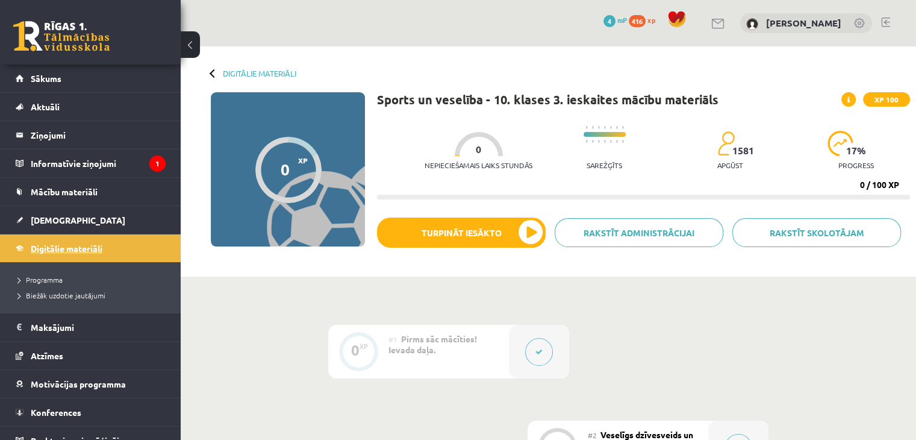
click at [112, 242] on link "Digitālie materiāli" at bounding box center [91, 248] width 150 height 28
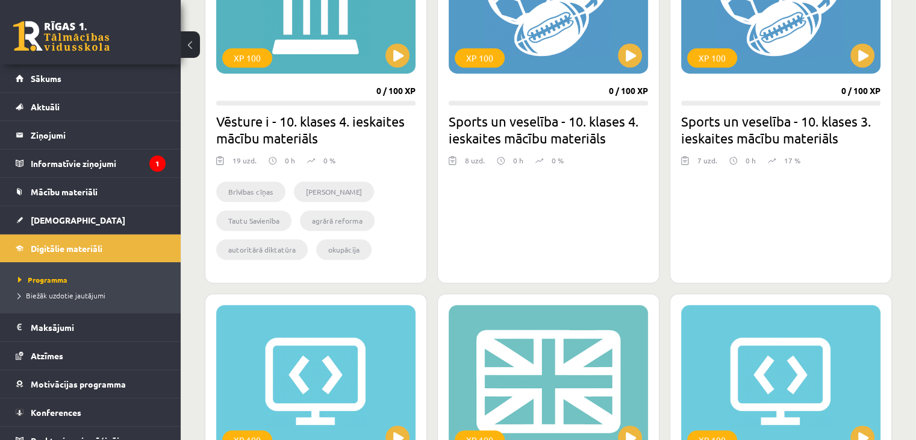
scroll to position [831, 0]
click at [626, 54] on button at bounding box center [630, 55] width 24 height 24
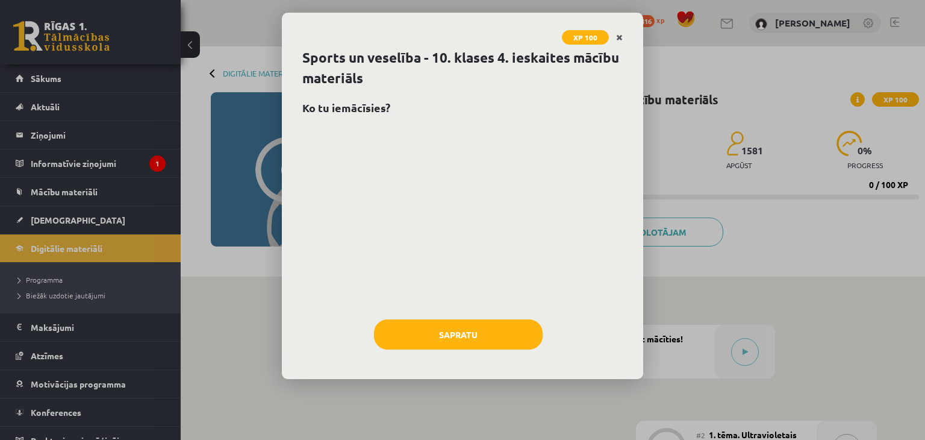
click at [622, 36] on icon "Close" at bounding box center [619, 38] width 7 height 8
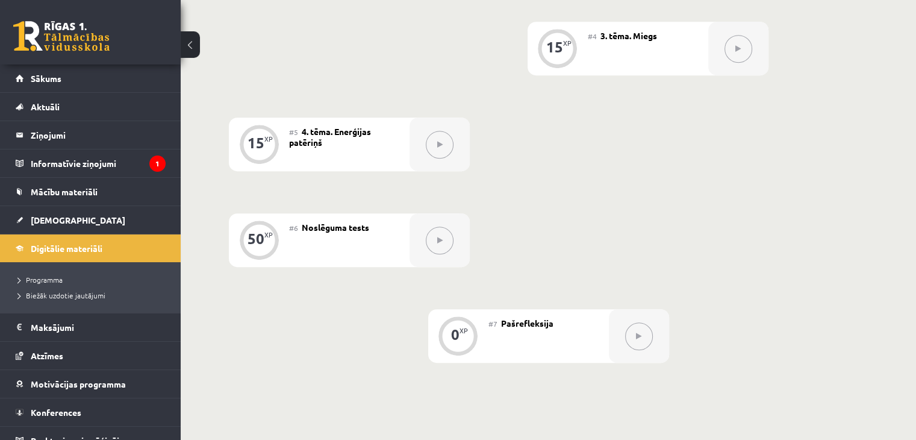
scroll to position [593, 0]
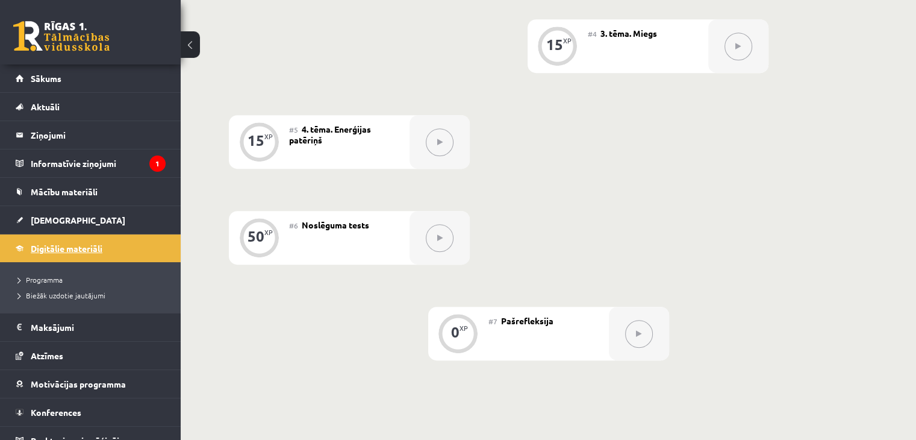
click at [86, 246] on span "Digitālie materiāli" at bounding box center [67, 248] width 72 height 11
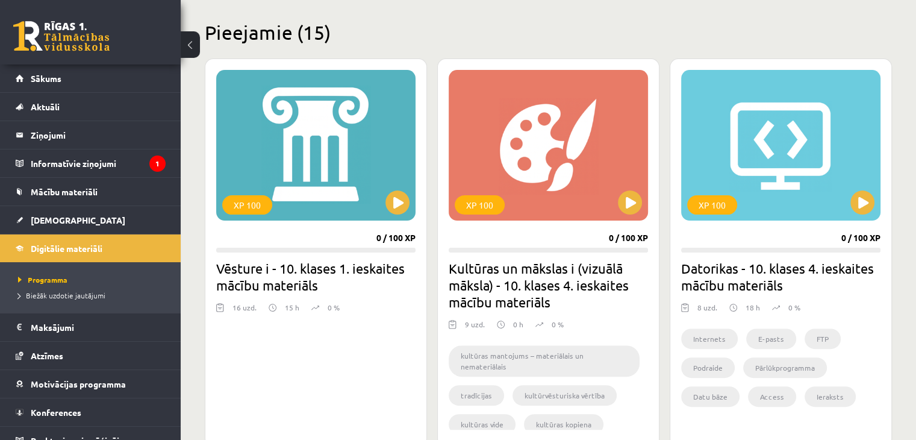
scroll to position [280, 0]
